Goal: Obtain resource: Obtain resource

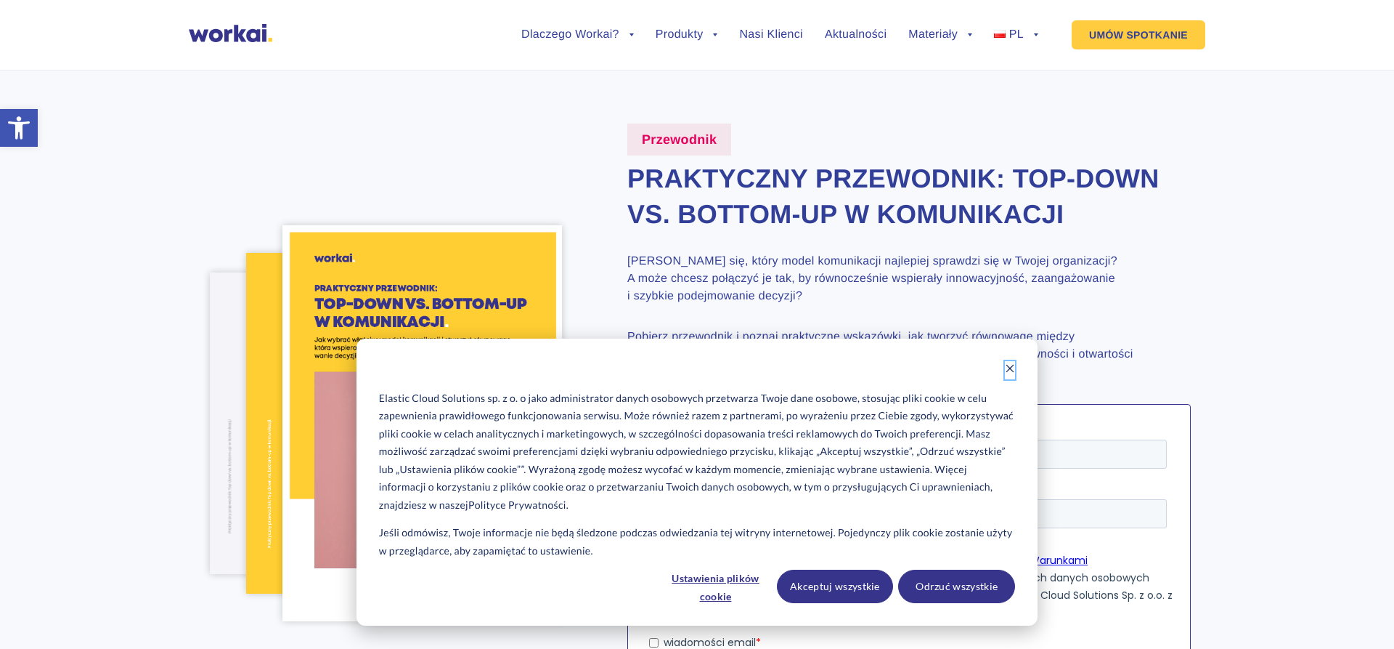
click at [1011, 367] on icon "Dismiss cookie banner" at bounding box center [1010, 368] width 10 height 10
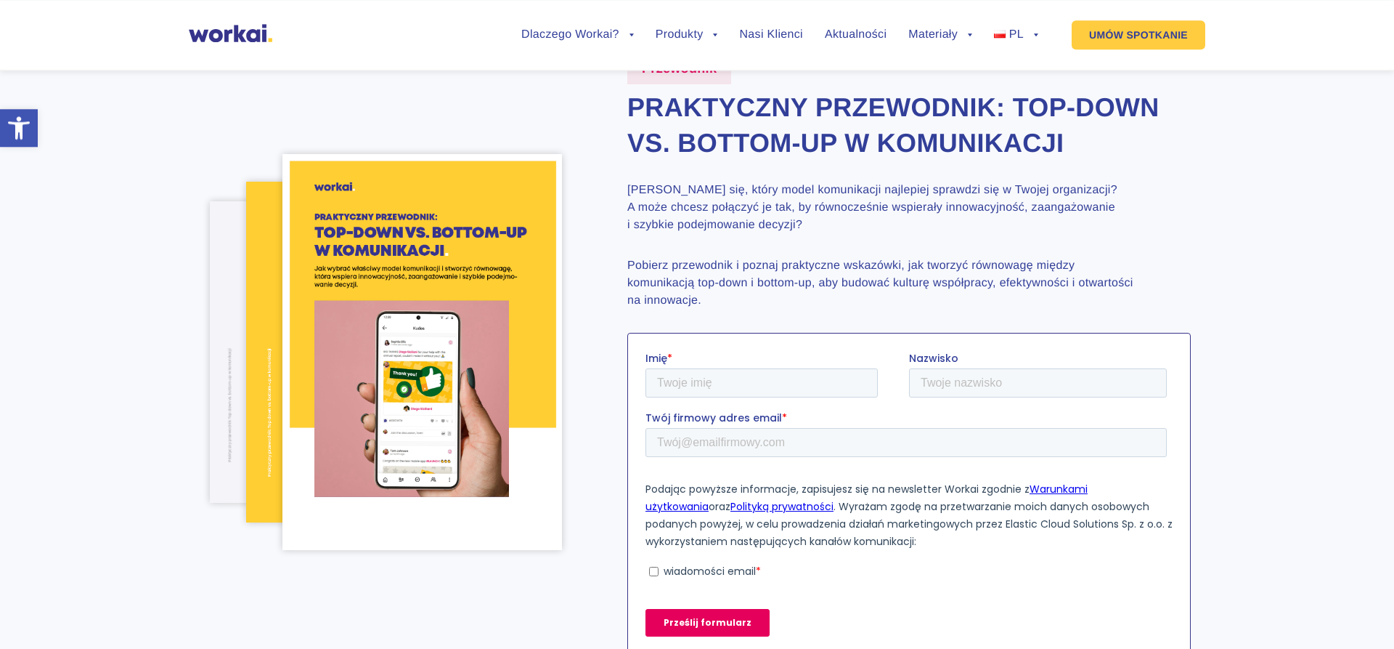
scroll to position [74, 0]
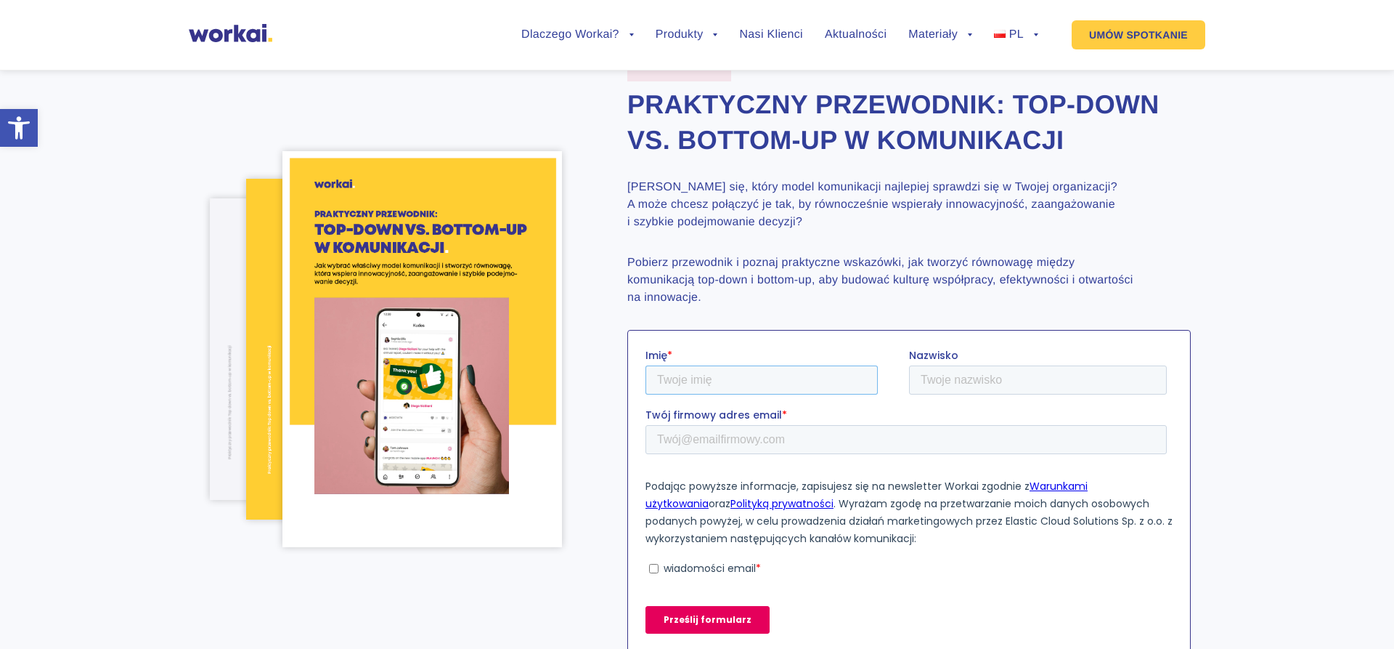
click at [690, 380] on input "Imię *" at bounding box center [762, 379] width 232 height 29
type input "Luiza"
click at [1002, 389] on input "Nazwisko" at bounding box center [1038, 379] width 258 height 29
type input "Wiktorowicz"
click at [702, 445] on input "Twój firmowy adres email *" at bounding box center [906, 438] width 521 height 29
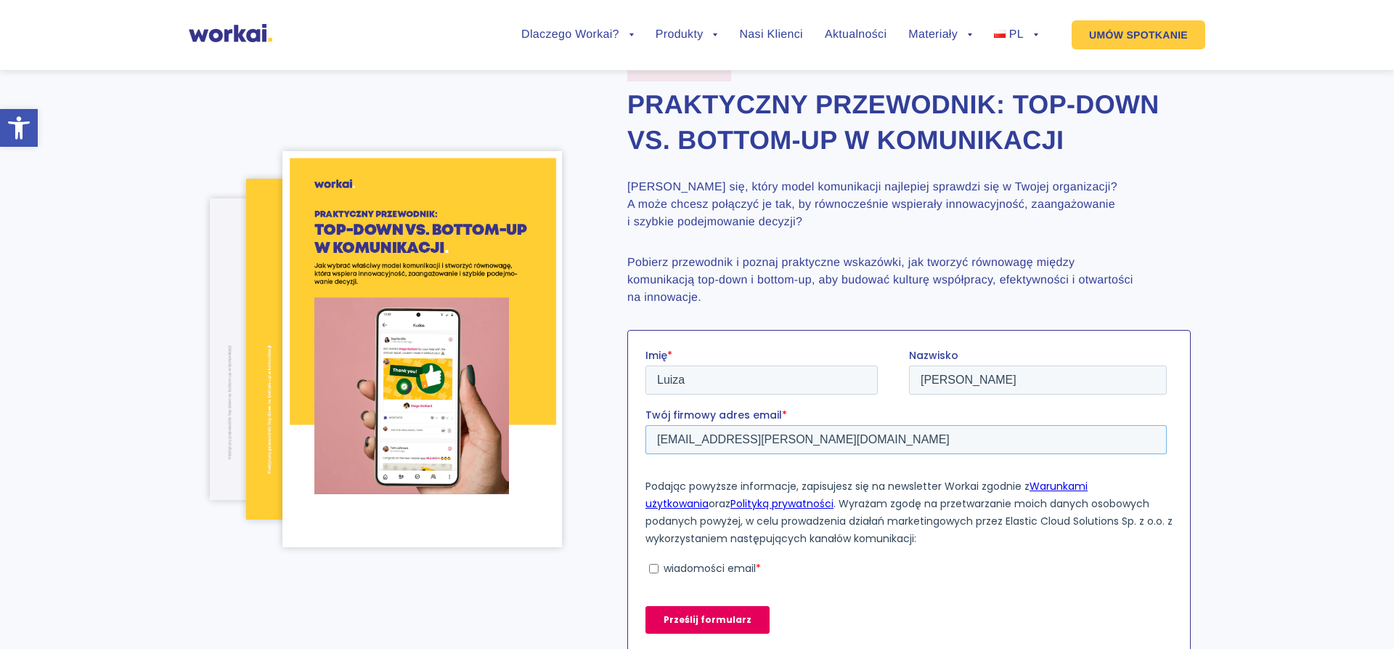
scroll to position [370, 0]
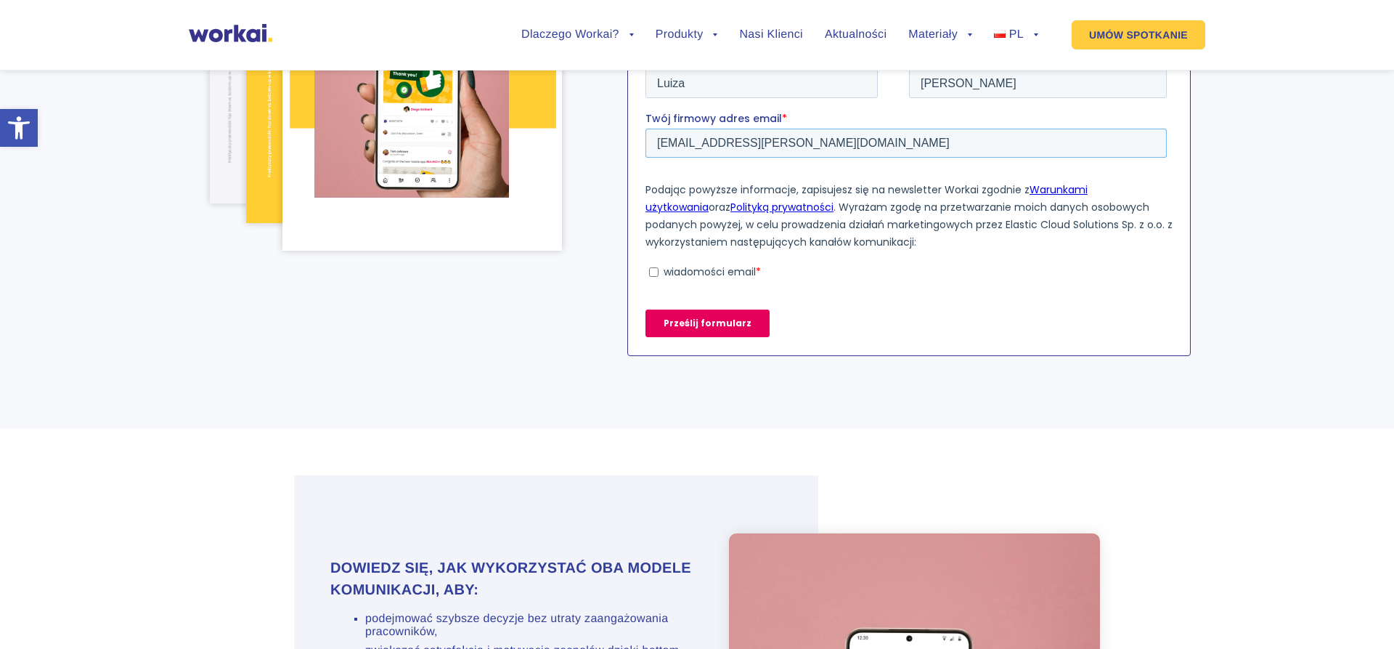
type input "luiza.wiktorowicz@klimat.gov.pl"
click at [653, 272] on input "wiadomości email *" at bounding box center [653, 271] width 9 height 9
checkbox input "true"
click at [708, 316] on input "Prześlij formularz" at bounding box center [708, 323] width 124 height 28
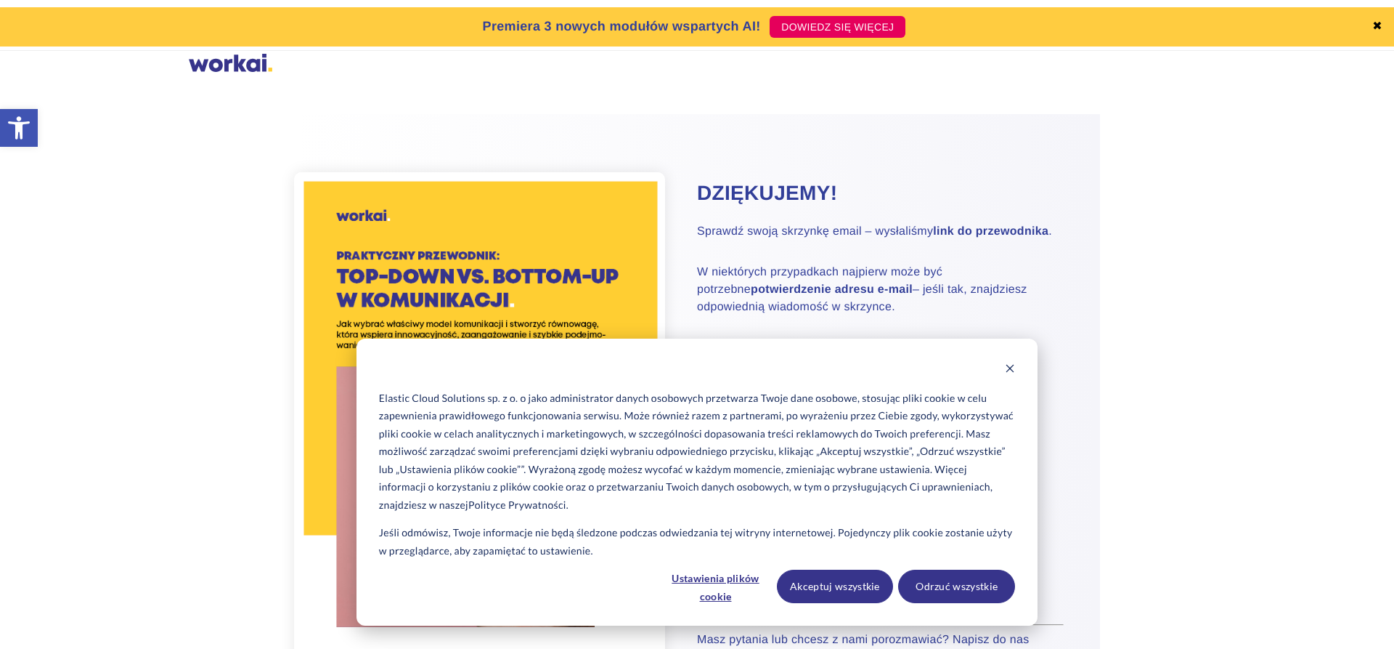
click at [232, 69] on div at bounding box center [231, 65] width 84 height 22
click at [234, 73] on div at bounding box center [231, 65] width 84 height 22
click at [221, 66] on div at bounding box center [231, 65] width 84 height 22
click at [1373, 23] on link "✖" at bounding box center [1378, 27] width 10 height 12
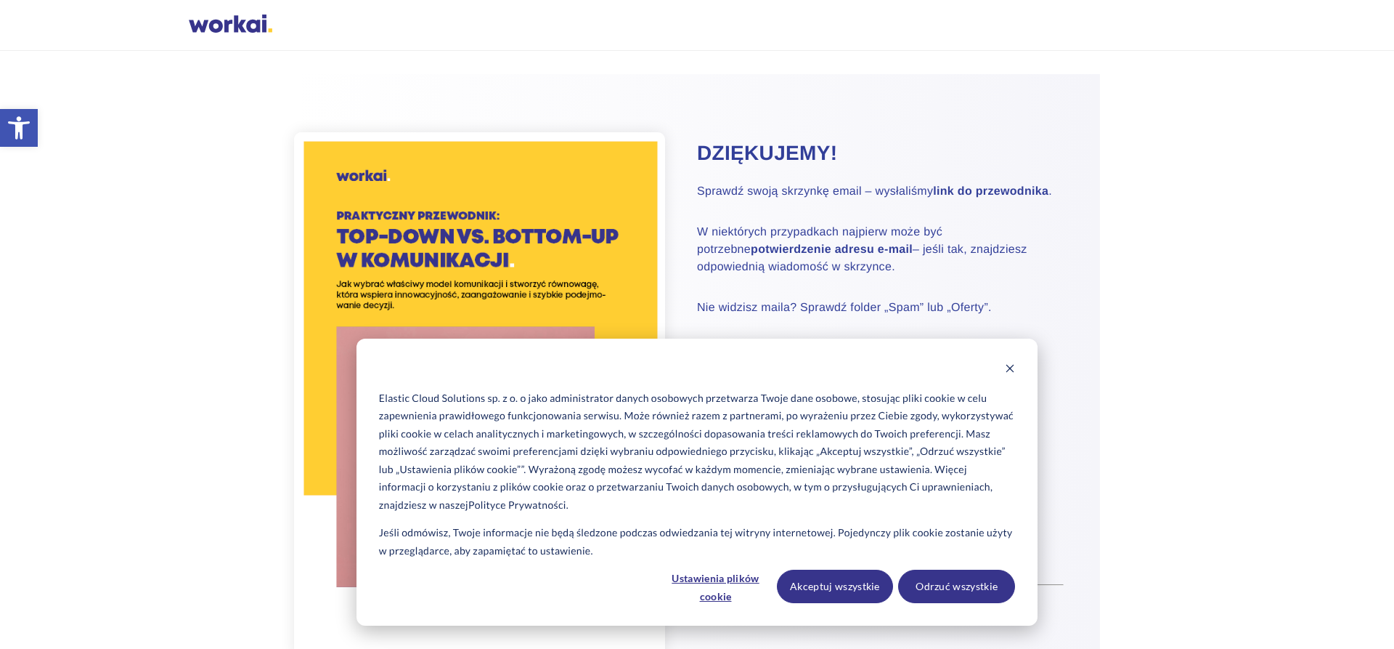
click at [223, 25] on div at bounding box center [231, 26] width 84 height 22
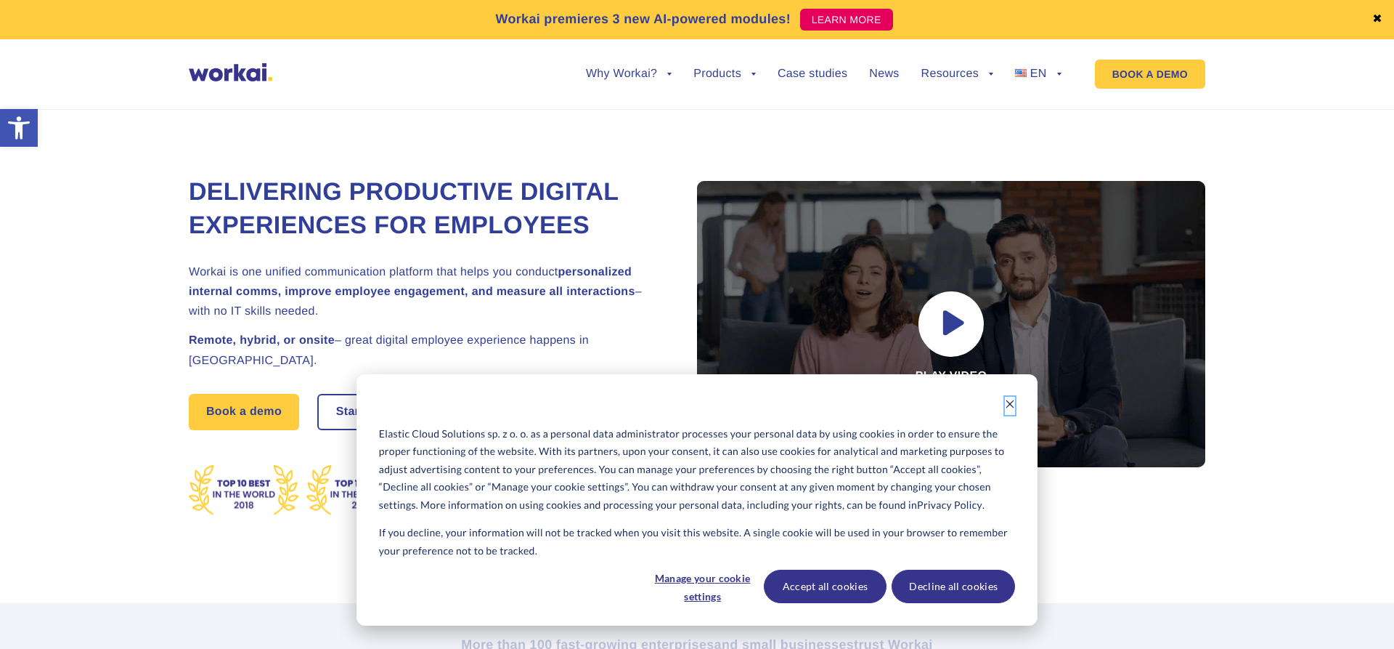
click at [1011, 405] on icon "Dismiss cookie banner" at bounding box center [1011, 404] width 8 height 8
